Goal: Find specific page/section: Find specific page/section

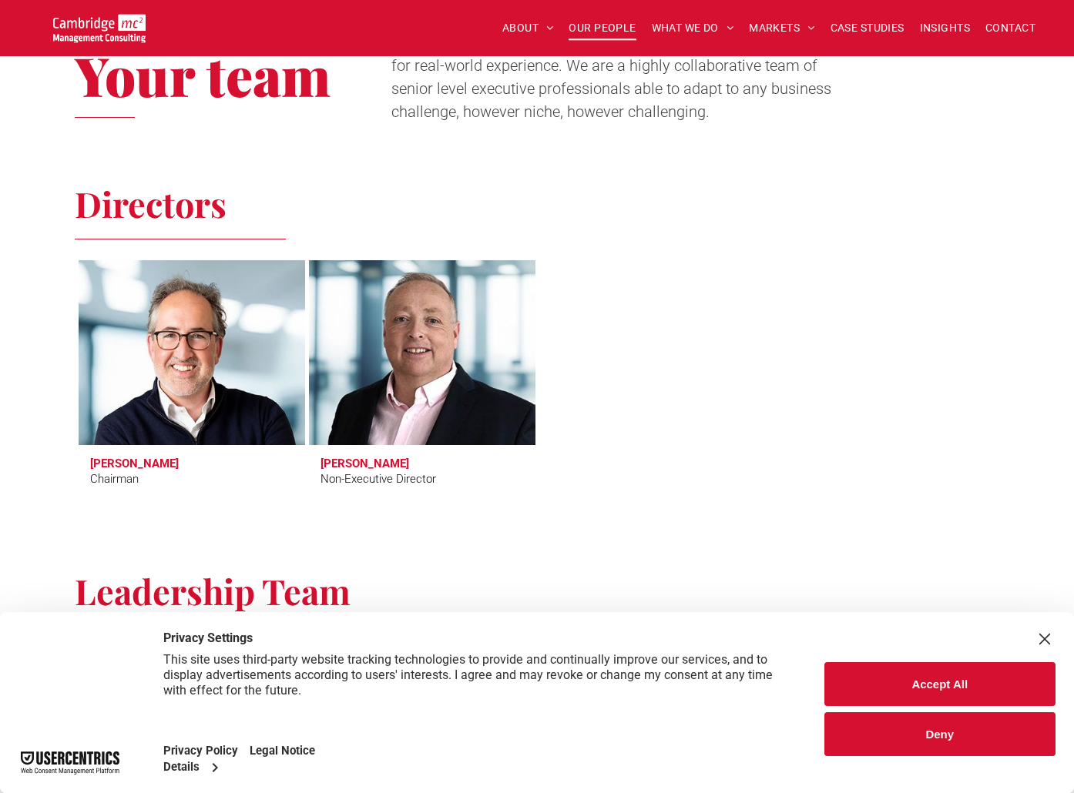
scroll to position [539, 0]
click at [894, 679] on button "Accept All" at bounding box center [940, 684] width 232 height 44
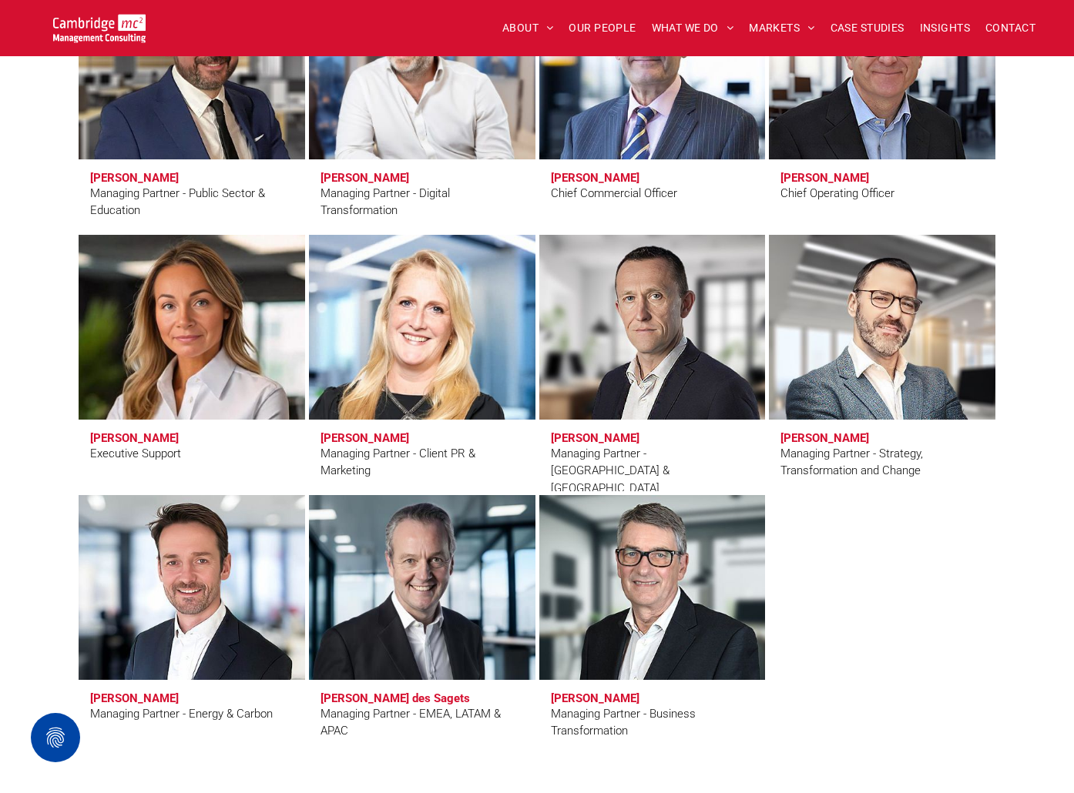
scroll to position [1232, 0]
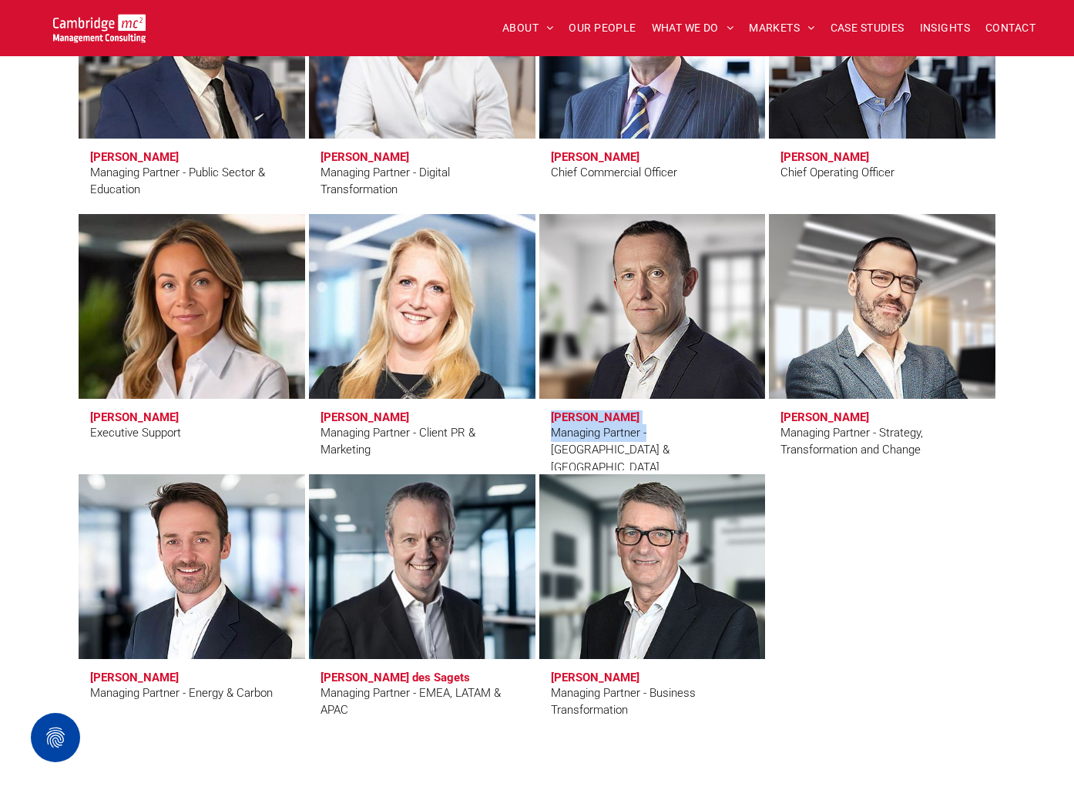
drag, startPoint x: 552, startPoint y: 420, endPoint x: 646, endPoint y: 451, distance: 98.2
click at [646, 451] on span "Jason Jennings Managing Partner - UK & Ireland" at bounding box center [652, 435] width 226 height 72
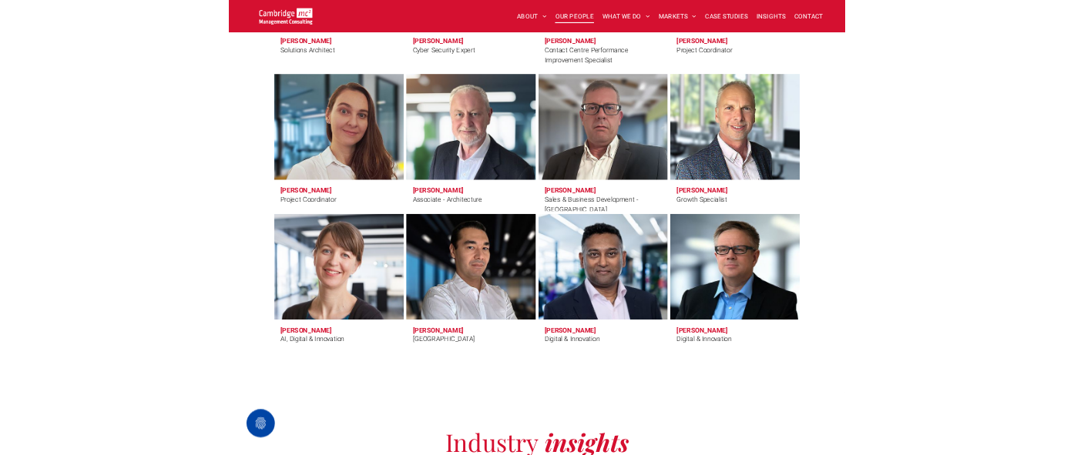
scroll to position [4699, 0]
